Goal: Complete application form

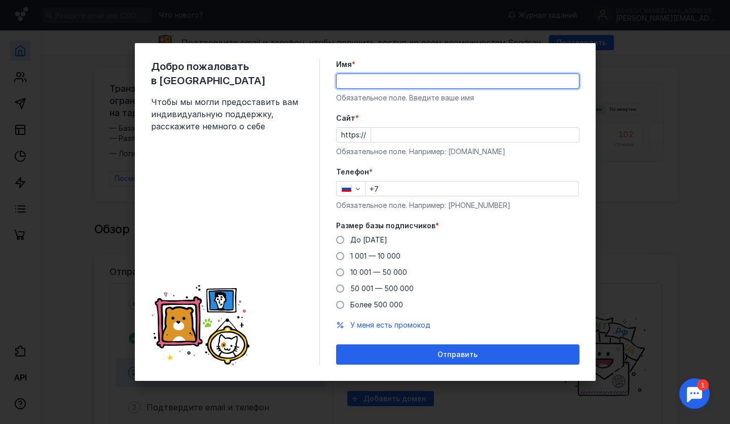
drag, startPoint x: 0, startPoint y: 0, endPoint x: 393, endPoint y: 131, distance: 414.2
click at [391, 131] on div "Cайт * https:// Обязательное поле. Например: [DOMAIN_NAME]" at bounding box center [457, 135] width 243 height 44
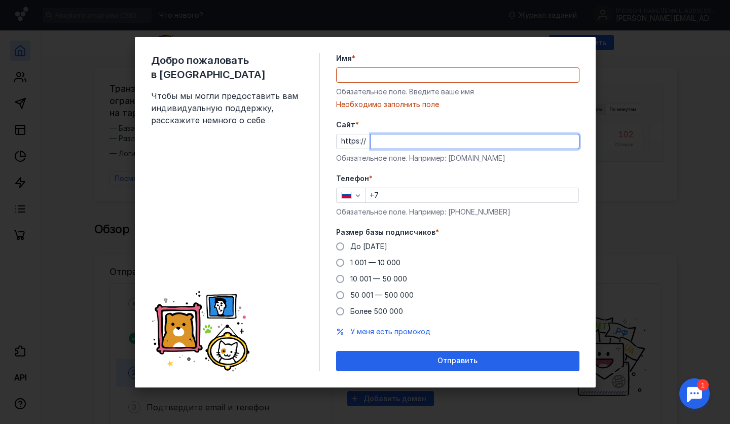
click at [401, 142] on input "Cайт *" at bounding box center [475, 141] width 208 height 14
drag, startPoint x: 390, startPoint y: 197, endPoint x: 401, endPoint y: 197, distance: 10.2
click at [390, 197] on input "+7" at bounding box center [472, 195] width 213 height 14
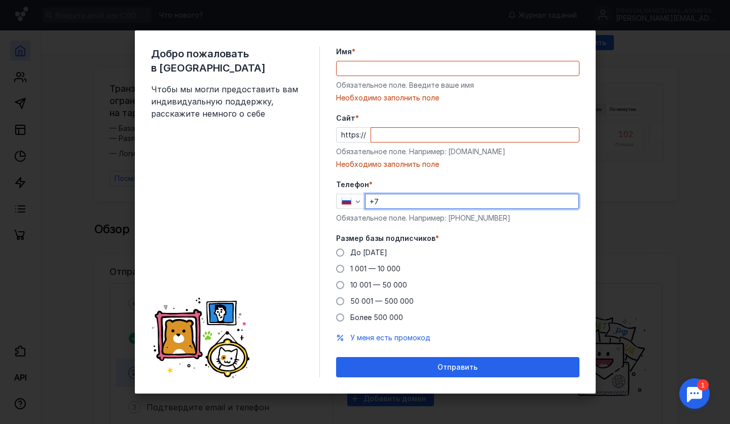
drag, startPoint x: 532, startPoint y: 269, endPoint x: 594, endPoint y: 268, distance: 61.4
click at [532, 268] on div "До [DATE] 1 001 — 10 000 10 001 — 50 000 50 001 — 500 000 Более 500 000" at bounding box center [457, 284] width 243 height 75
click at [359, 70] on input "Имя *" at bounding box center [458, 68] width 242 height 14
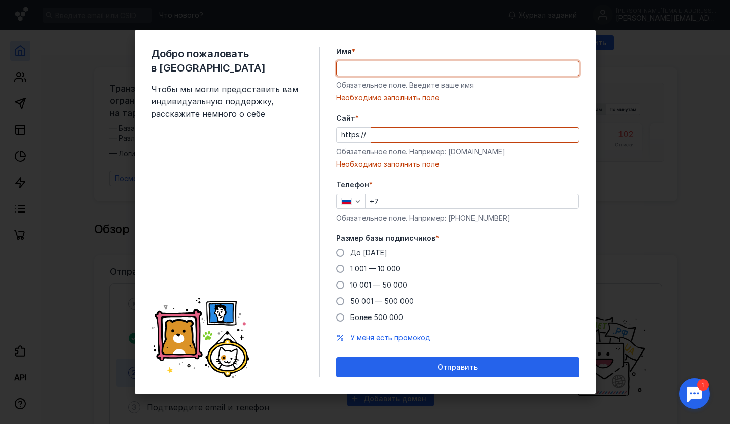
type input "[PERSON_NAME]"
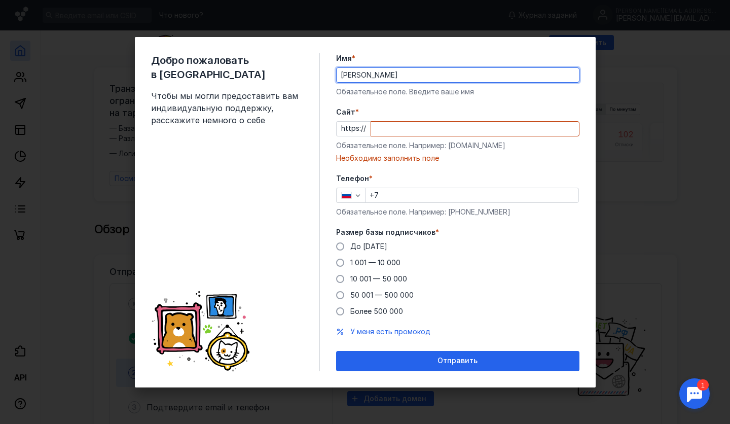
click at [389, 129] on input "Cайт *" at bounding box center [475, 129] width 208 height 14
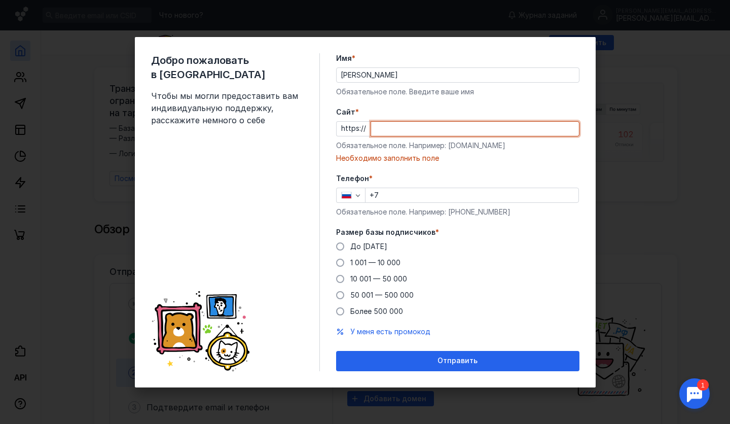
click at [411, 127] on input "Cайт *" at bounding box center [475, 129] width 208 height 14
click at [453, 126] on input "Cайт *" at bounding box center [475, 129] width 208 height 14
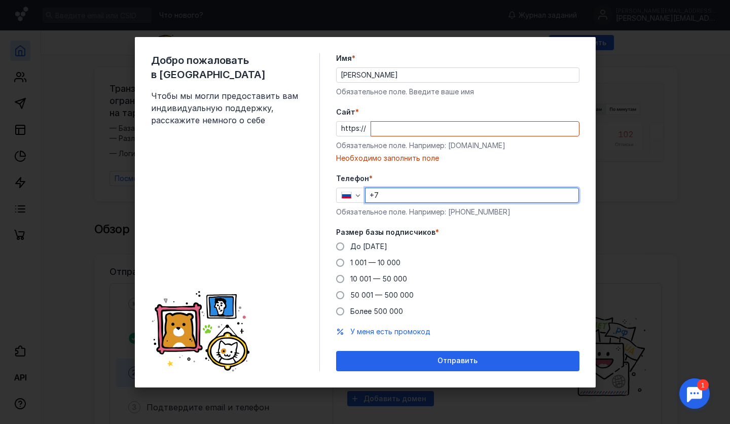
click at [398, 192] on input "+7" at bounding box center [472, 195] width 213 height 14
drag, startPoint x: 249, startPoint y: 173, endPoint x: 379, endPoint y: 226, distance: 140.3
click at [249, 172] on div "Добро пожаловать в Sendsay Чтобы мы могли предоставить вам индивидуальную подде…" at bounding box center [235, 212] width 169 height 318
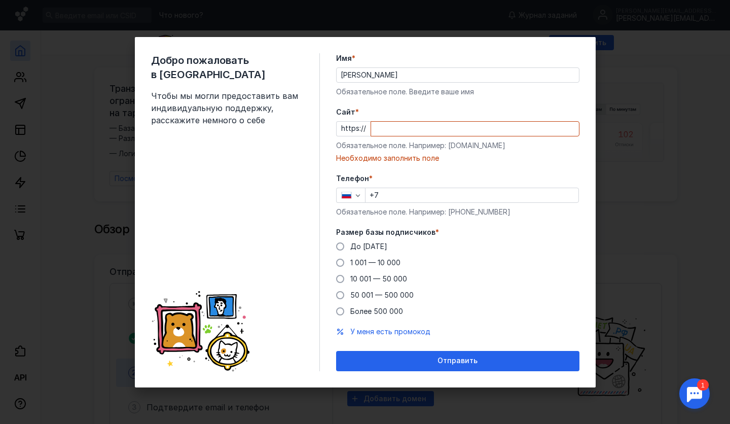
click at [414, 200] on input "+7" at bounding box center [472, 195] width 213 height 14
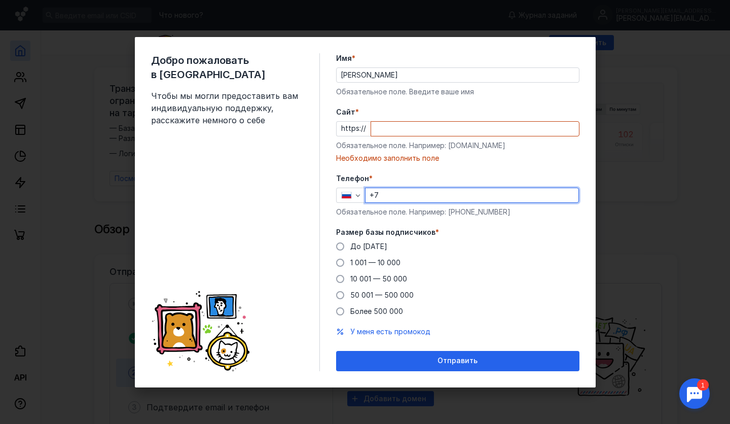
drag, startPoint x: 208, startPoint y: 186, endPoint x: 218, endPoint y: 185, distance: 10.2
click at [208, 186] on div "Добро пожаловать в Sendsay Чтобы мы могли предоставить вам индивидуальную подде…" at bounding box center [235, 212] width 169 height 318
click at [411, 195] on input "+7" at bounding box center [472, 195] width 213 height 14
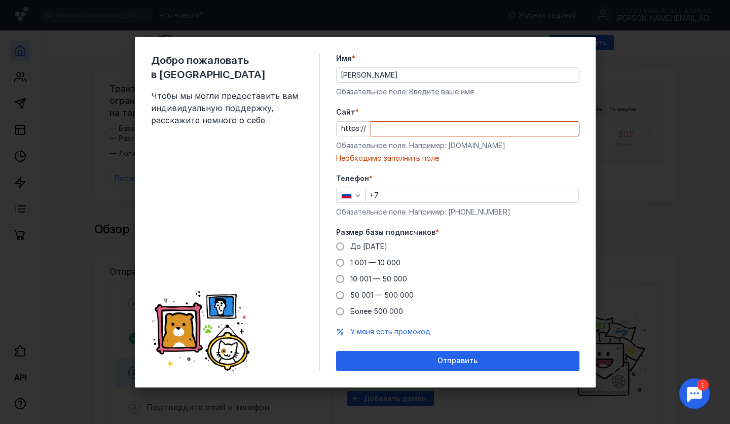
click at [276, 169] on div "Добро пожаловать в Sendsay Чтобы мы могли предоставить вам индивидуальную подде…" at bounding box center [235, 212] width 169 height 318
